Goal: Task Accomplishment & Management: Use online tool/utility

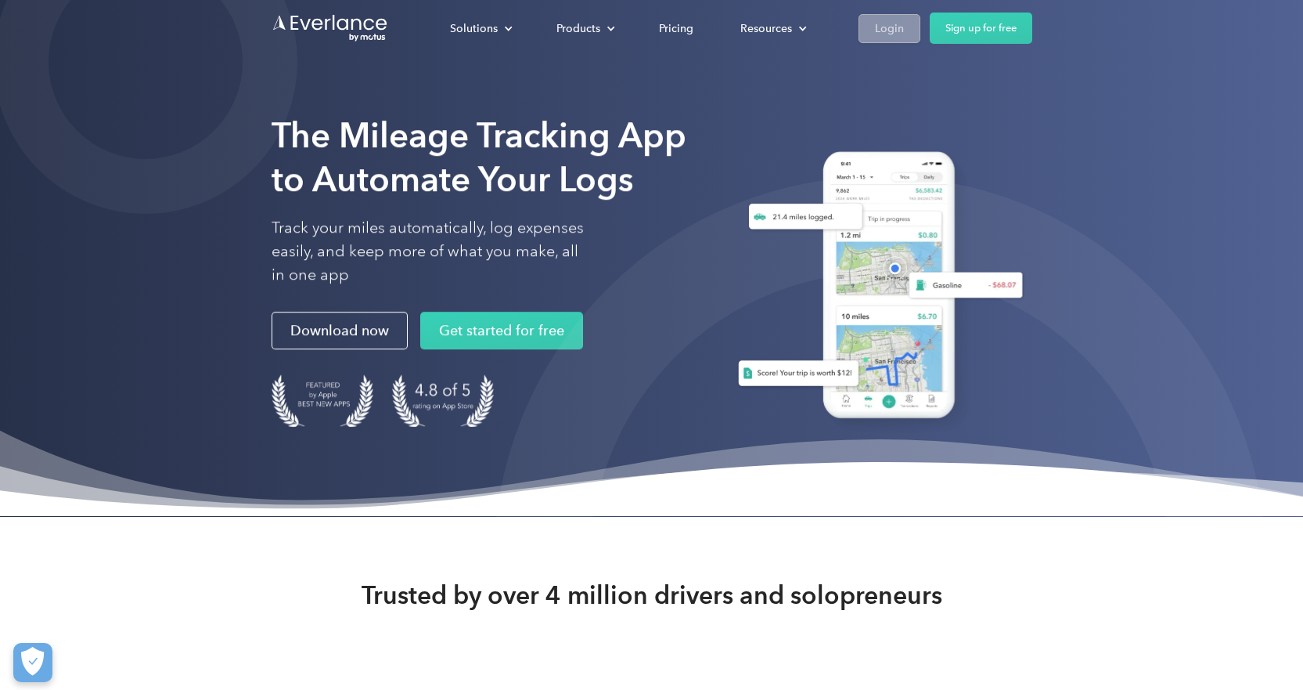
click at [897, 28] on div "Login" at bounding box center [889, 29] width 29 height 20
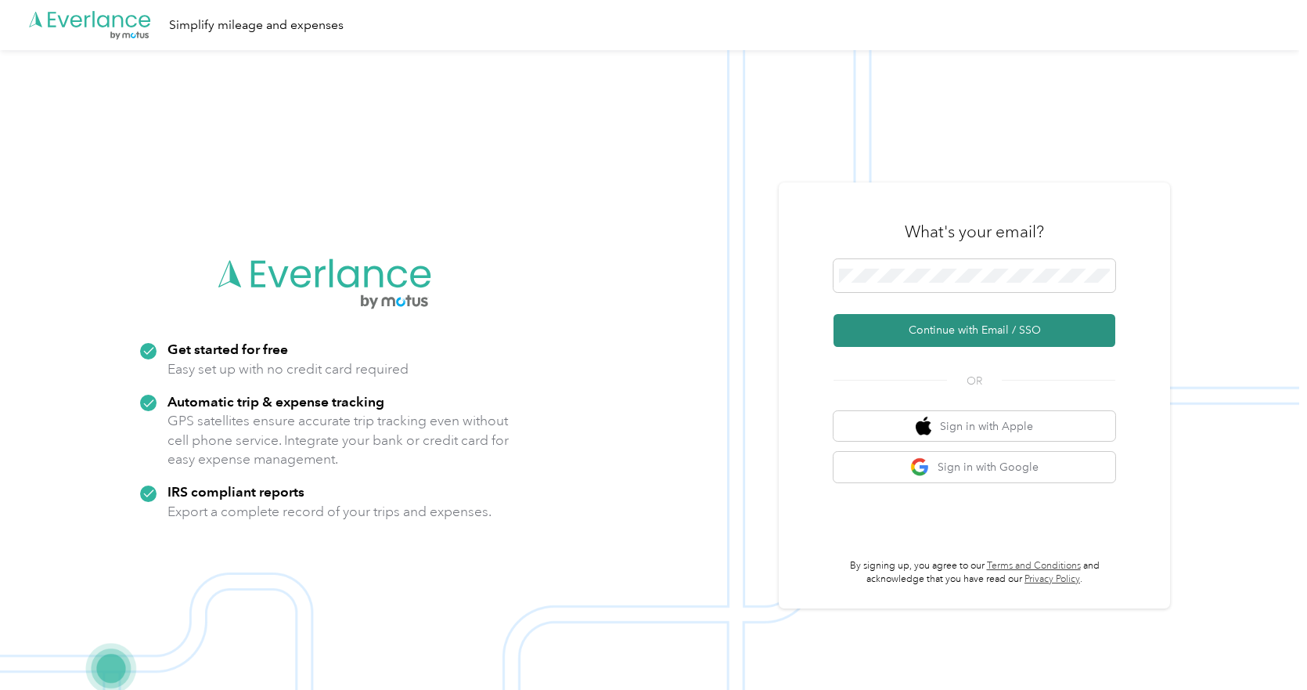
click at [960, 340] on button "Continue with Email / SSO" at bounding box center [975, 330] width 282 height 33
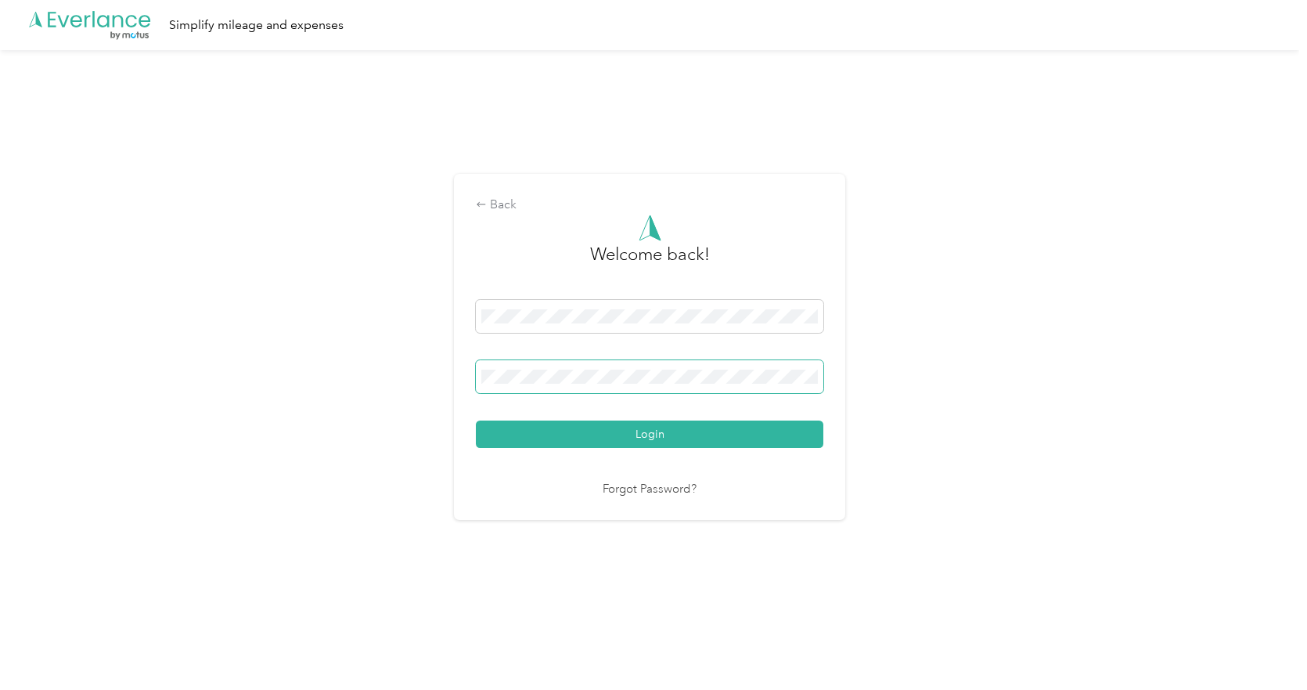
click at [476, 420] on button "Login" at bounding box center [649, 433] width 347 height 27
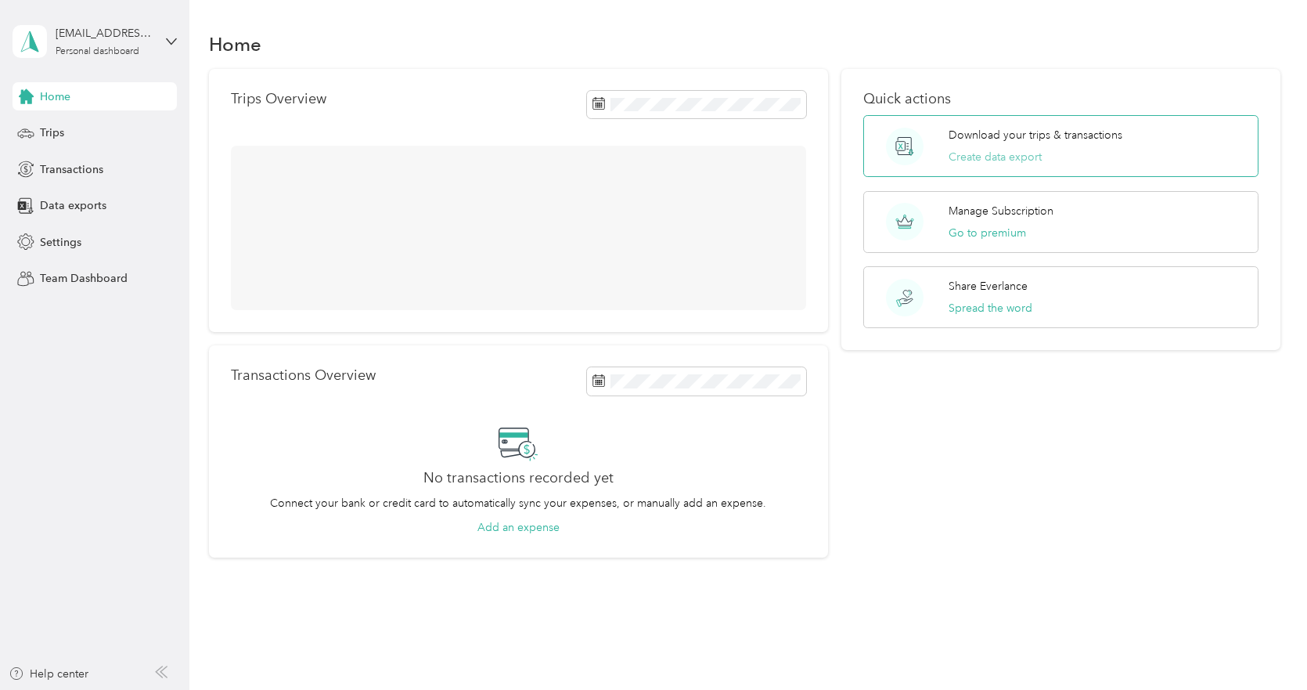
click at [1029, 152] on button "Create data export" at bounding box center [995, 157] width 93 height 16
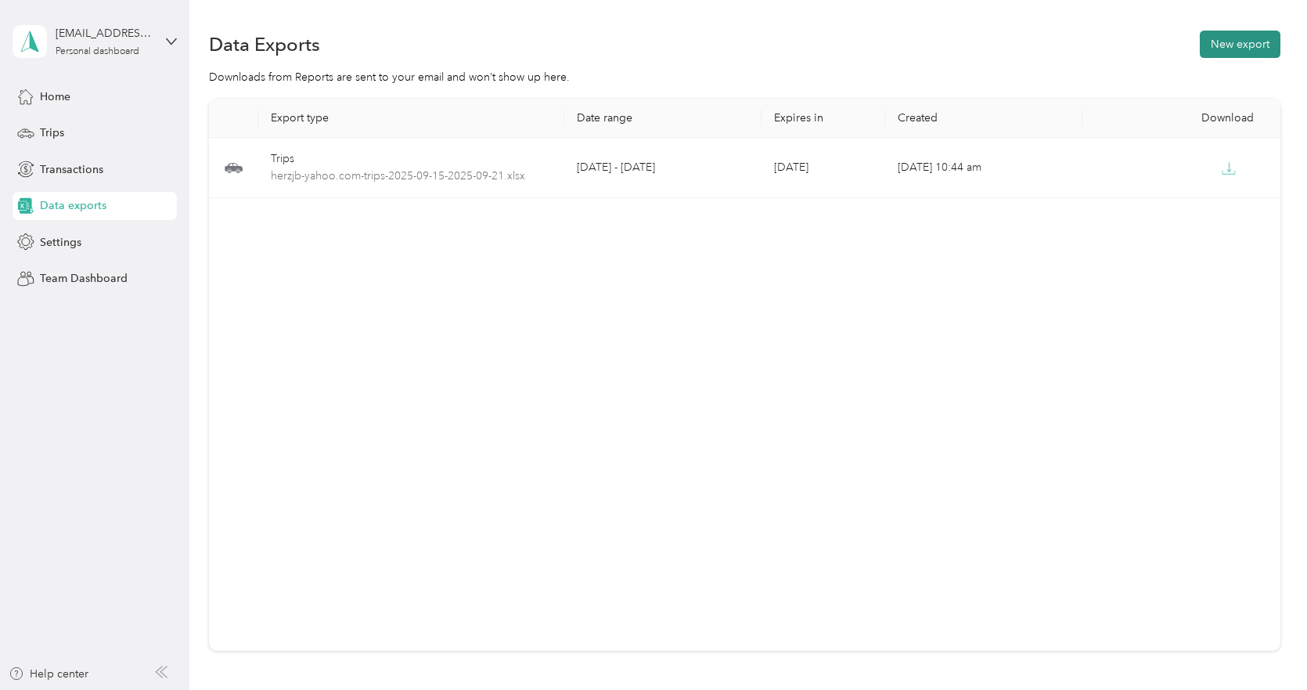
click at [1223, 52] on button "New export" at bounding box center [1240, 44] width 81 height 27
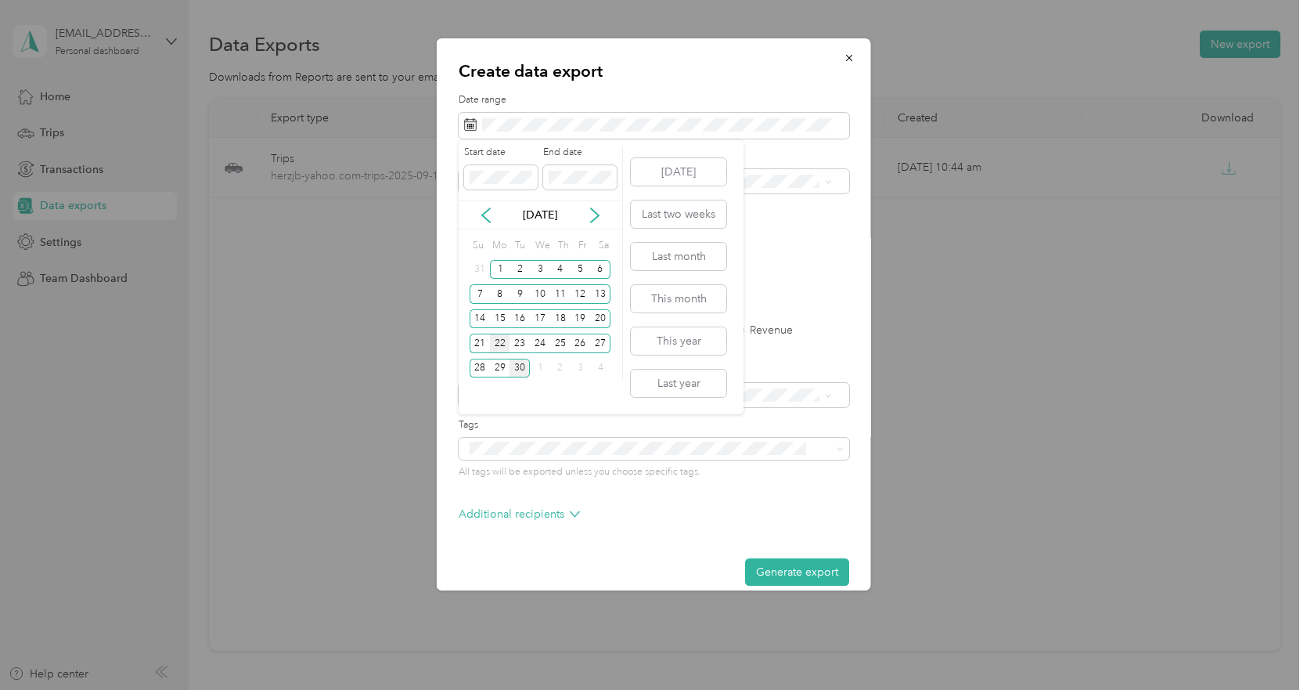
click at [503, 345] on div "22" at bounding box center [500, 343] width 20 height 20
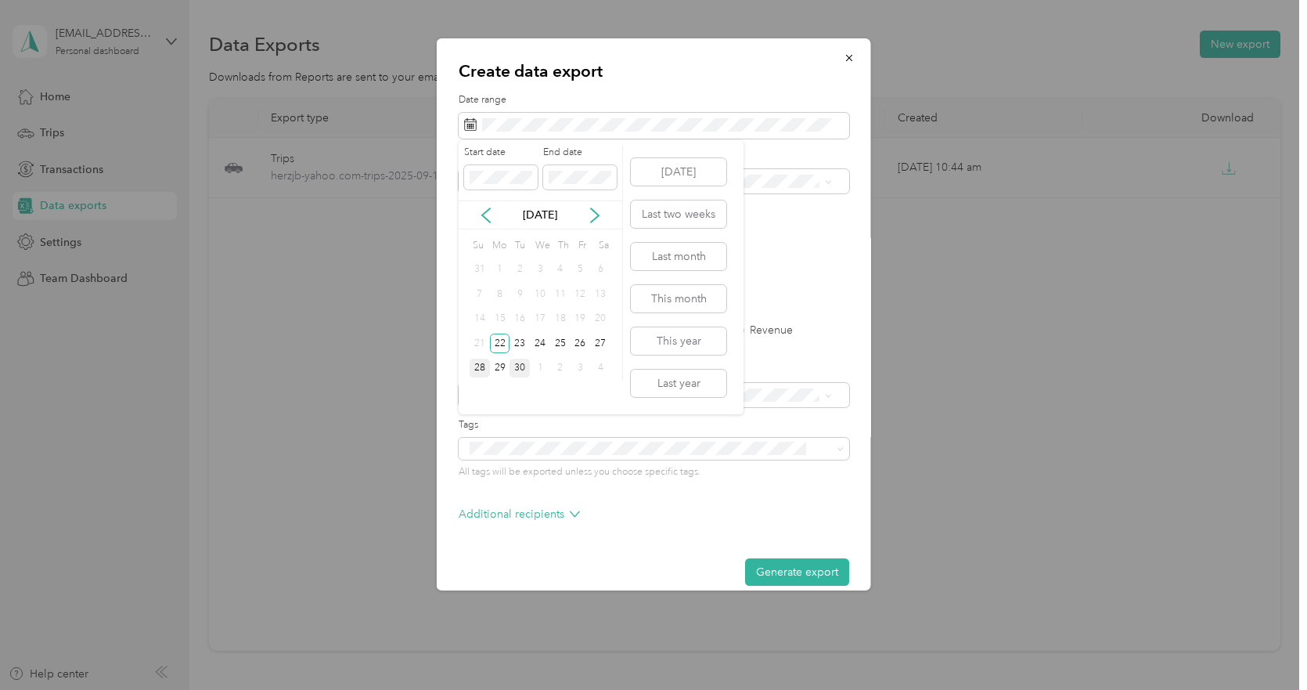
click at [479, 369] on div "28" at bounding box center [480, 368] width 20 height 20
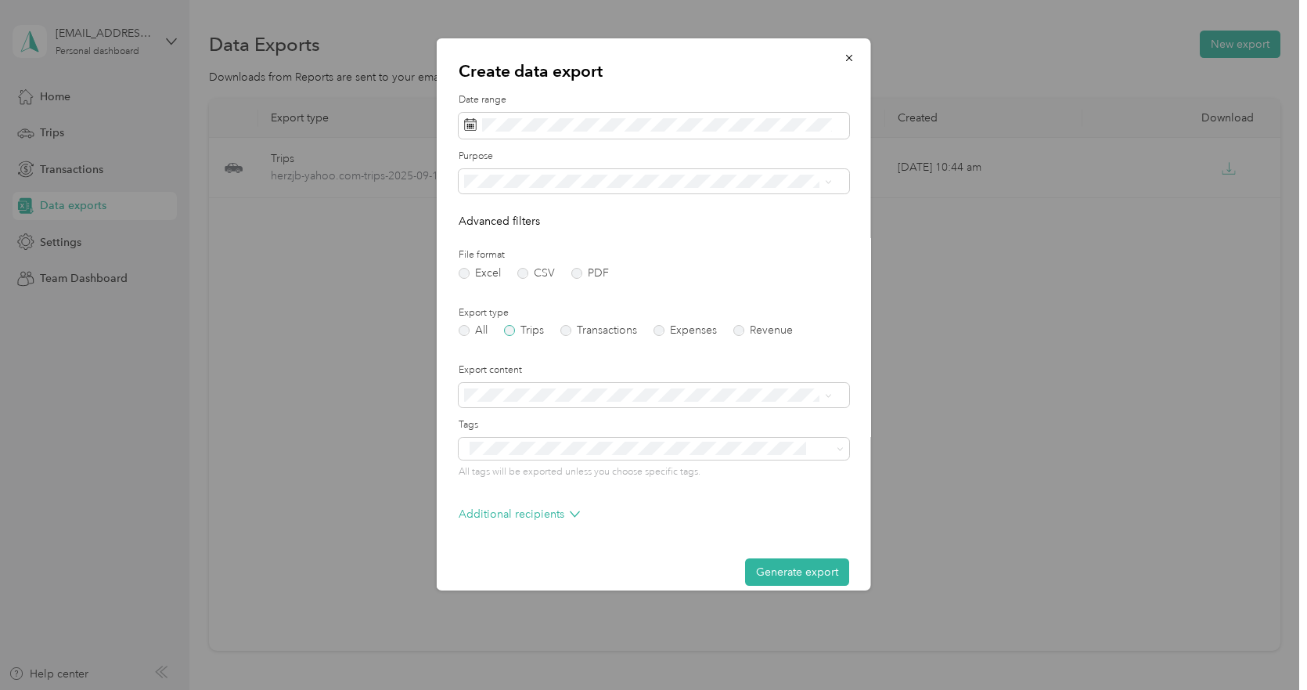
click at [509, 328] on label "Trips" at bounding box center [524, 330] width 40 height 11
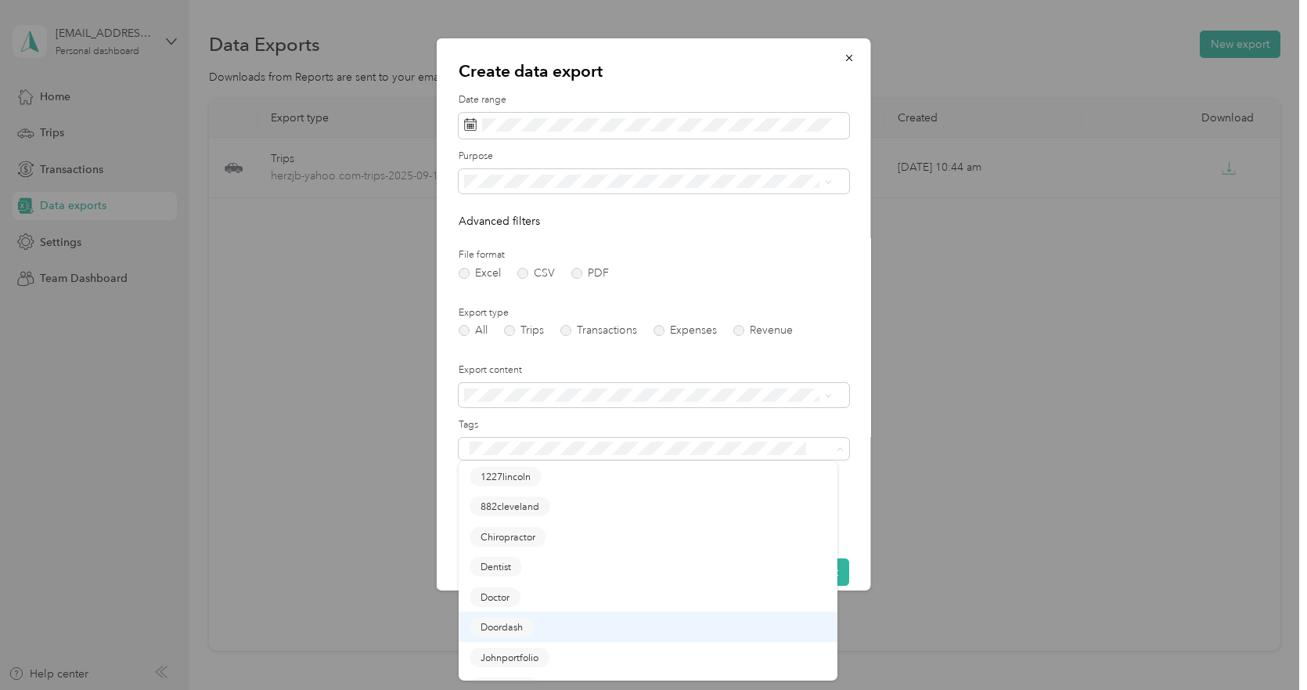
click at [514, 627] on span "Doordash" at bounding box center [502, 627] width 42 height 14
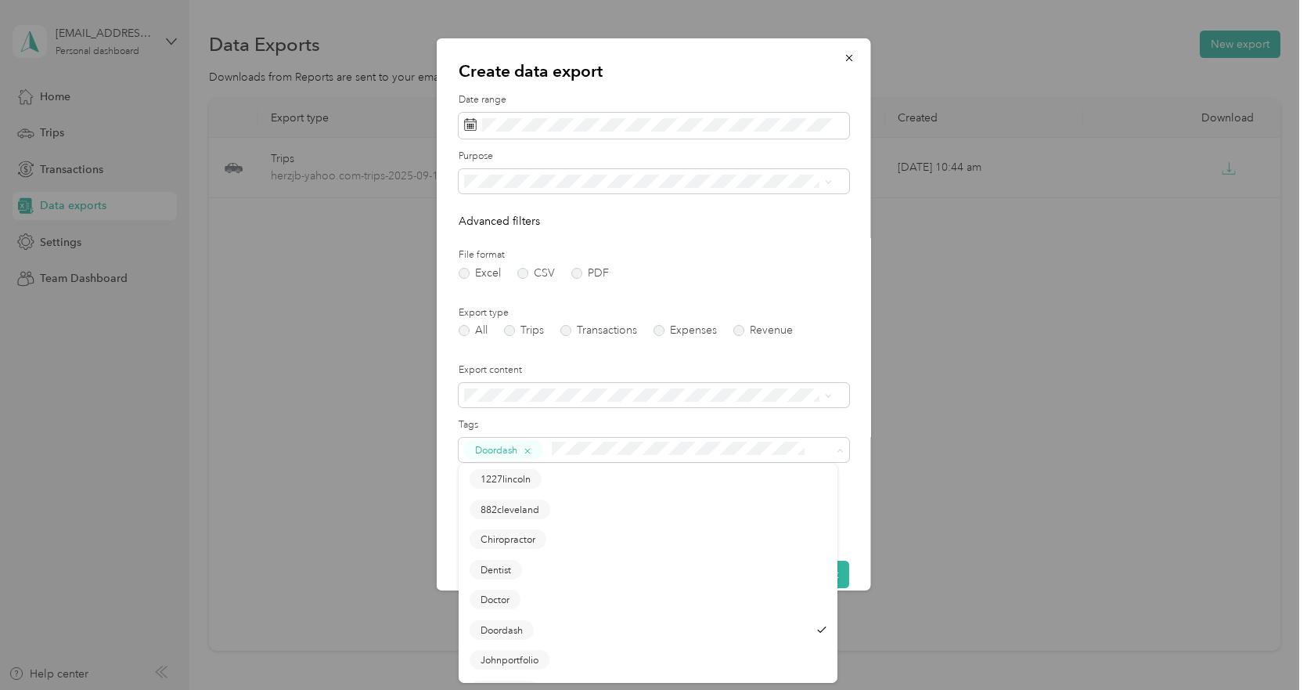
click at [739, 422] on label "Tags" at bounding box center [654, 425] width 391 height 14
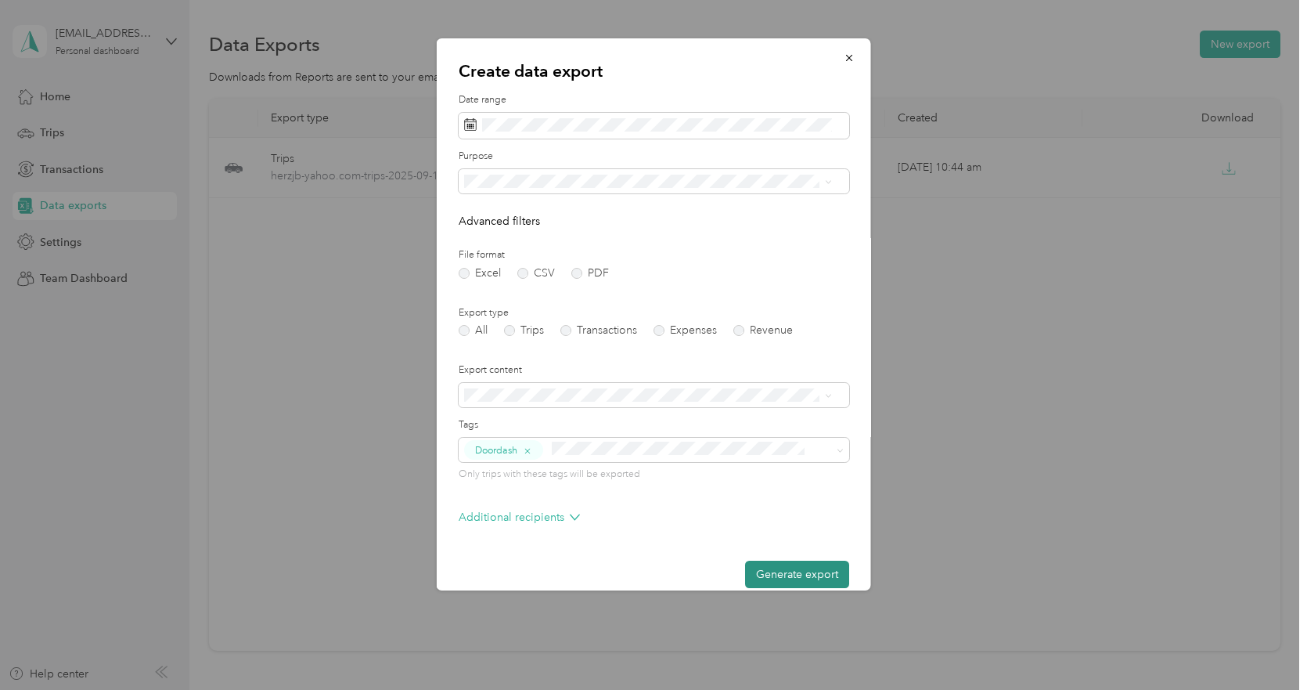
click at [783, 574] on button "Generate export" at bounding box center [797, 573] width 104 height 27
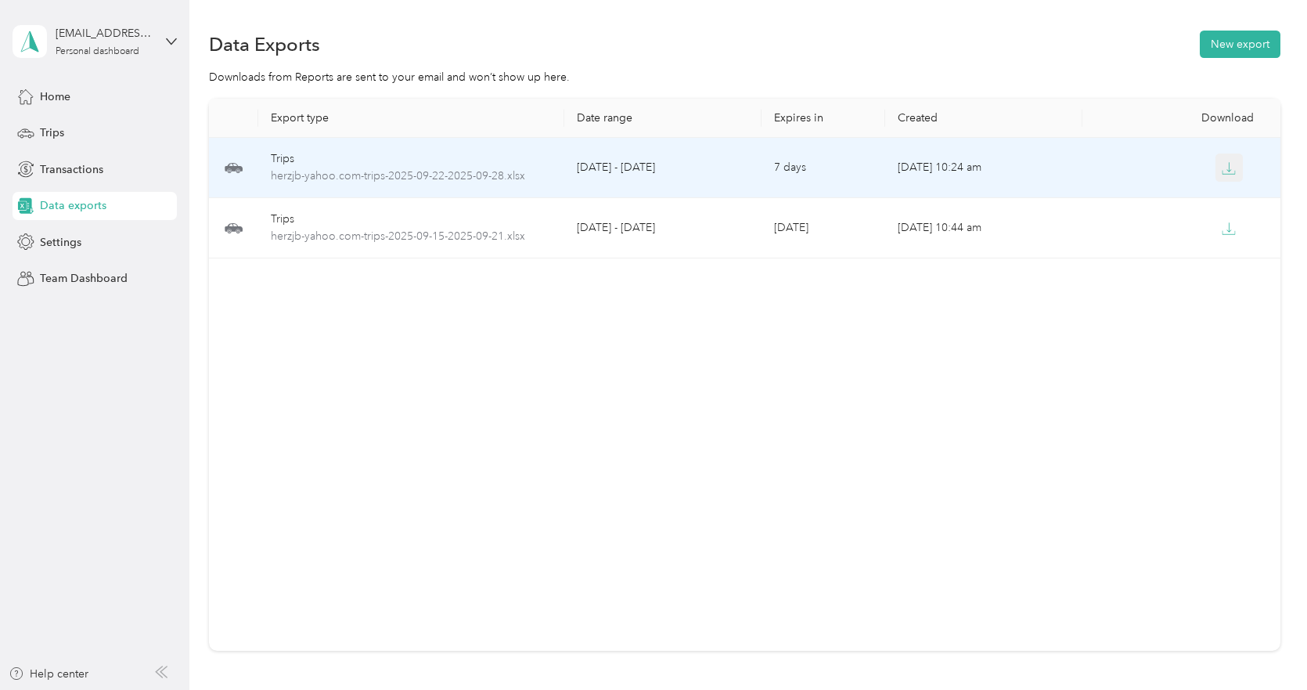
click at [1226, 164] on icon "button" at bounding box center [1229, 168] width 14 height 14
